Goal: Transaction & Acquisition: Purchase product/service

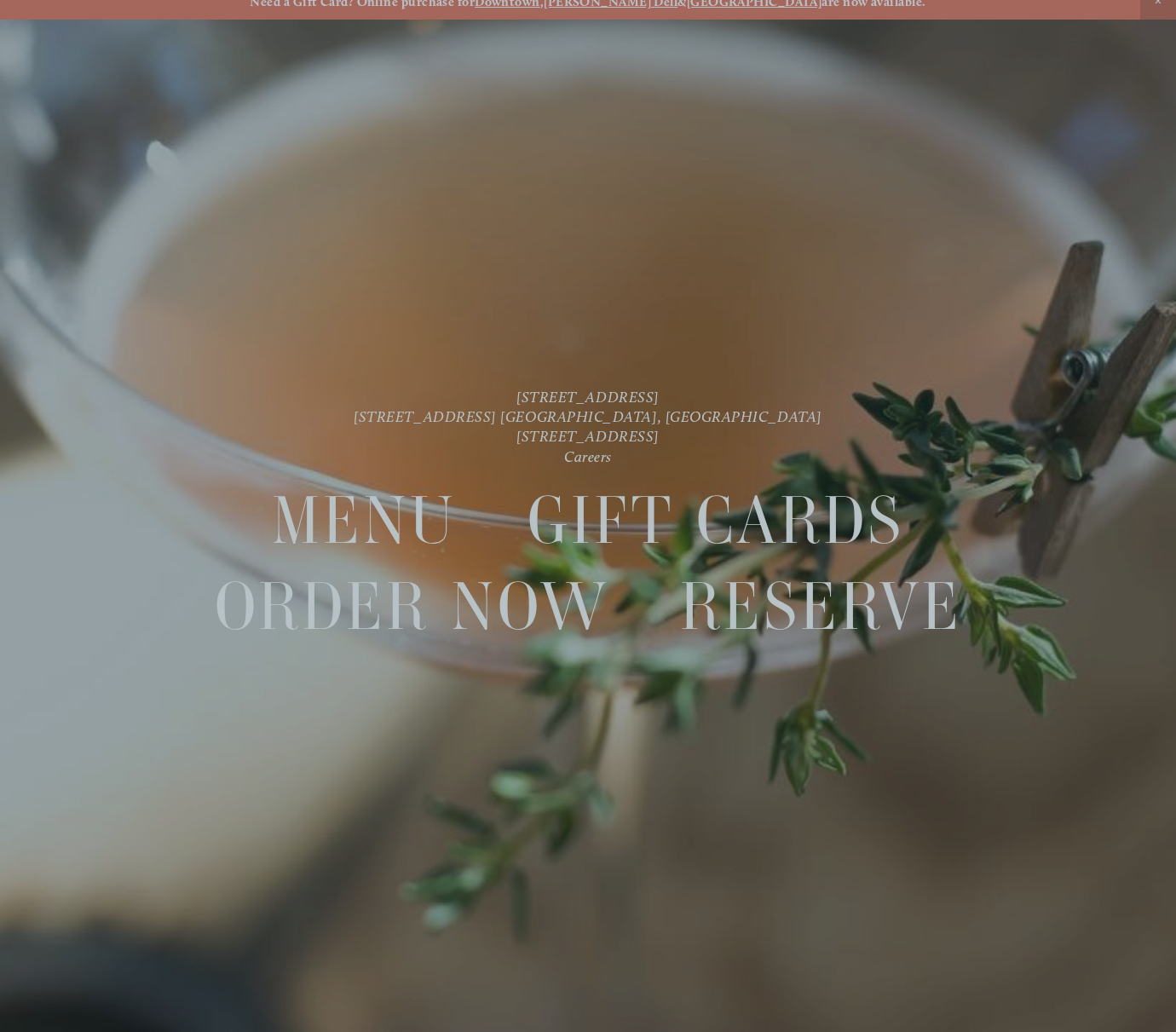
scroll to position [36, 0]
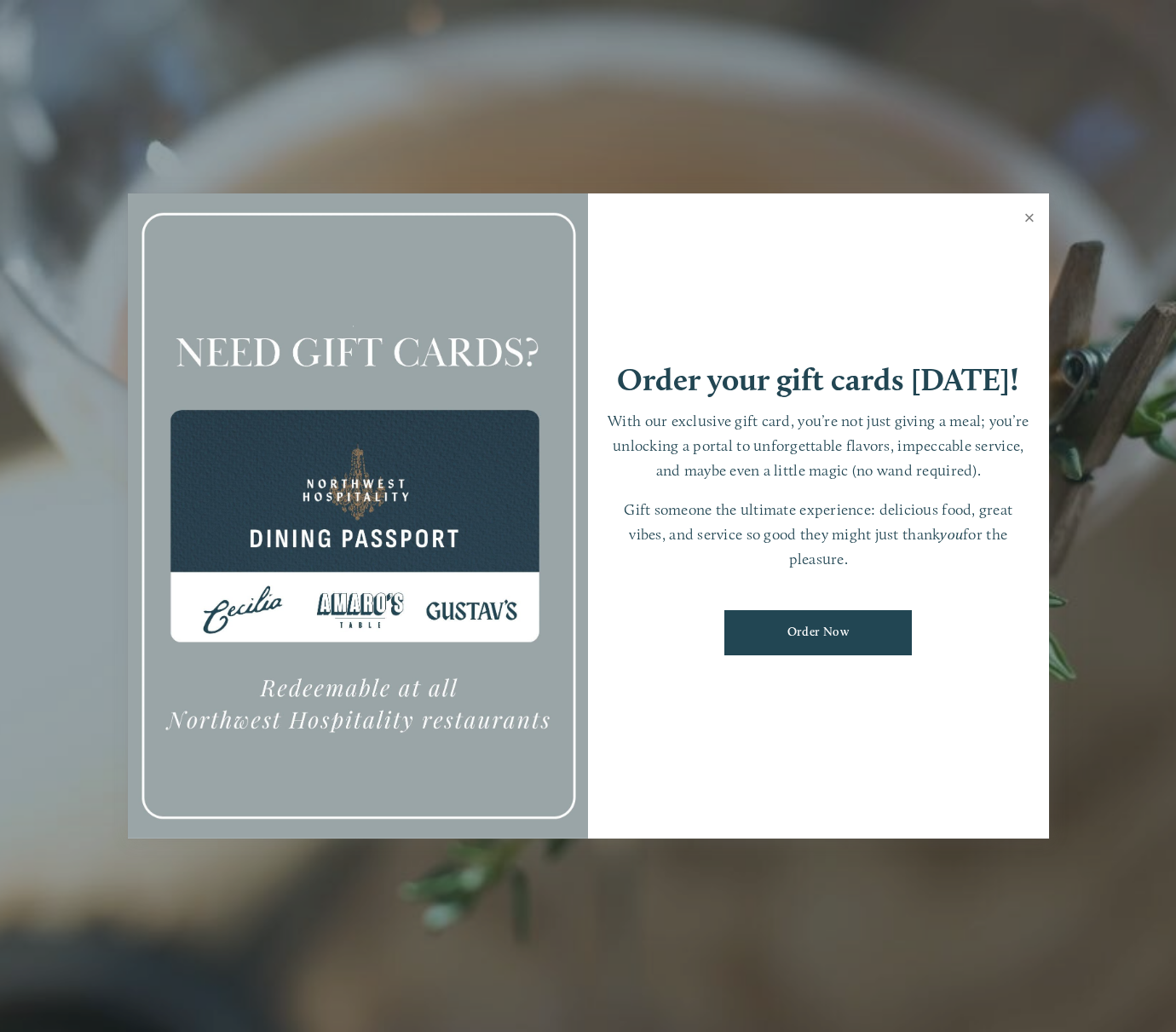
click at [1021, 225] on link "Close" at bounding box center [1029, 219] width 33 height 47
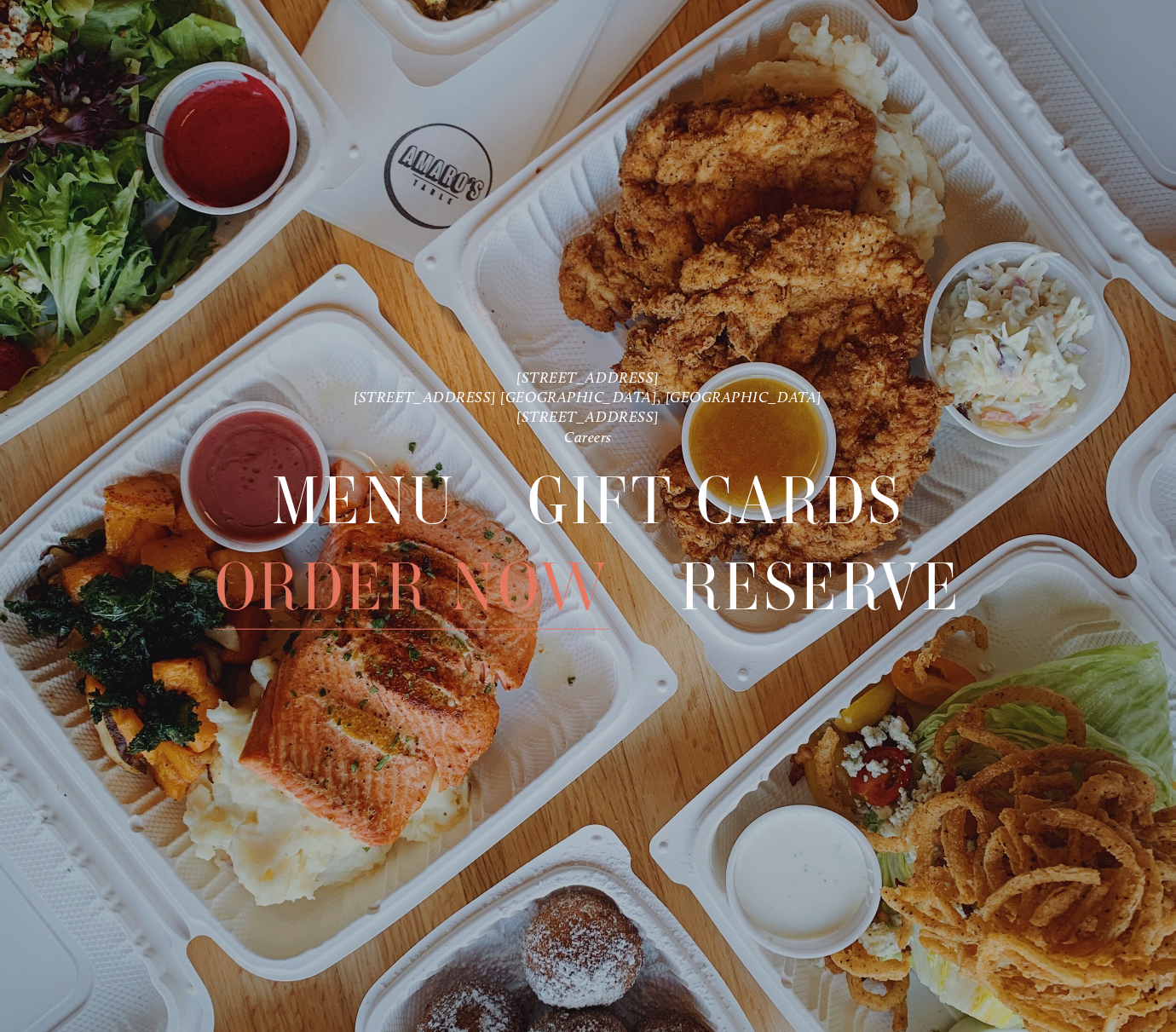
click at [361, 593] on span "Order Now" at bounding box center [411, 587] width 395 height 85
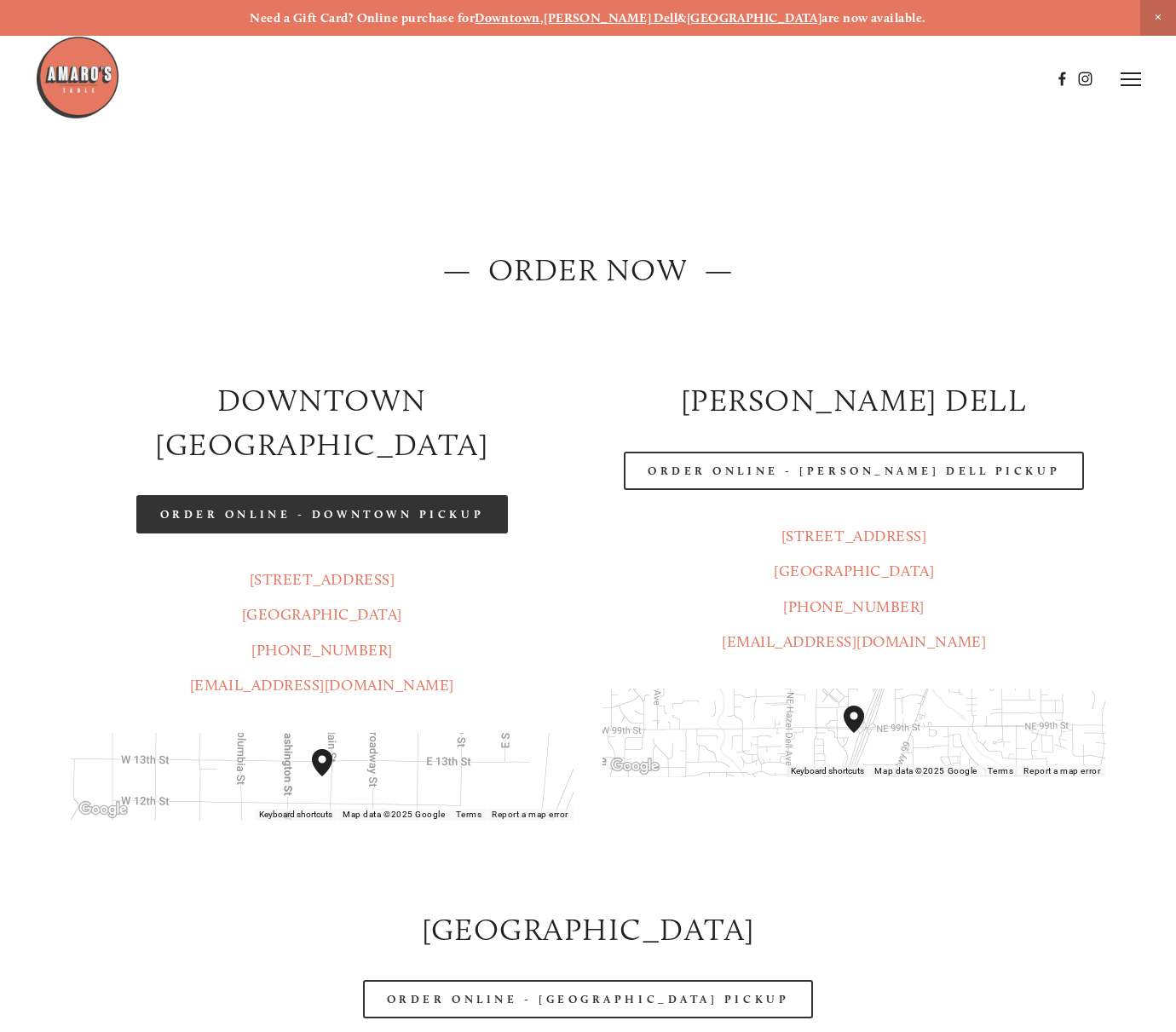
click at [419, 495] on link "Order Online - Downtown pickup" at bounding box center [322, 515] width 373 height 39
